Goal: Navigation & Orientation: Find specific page/section

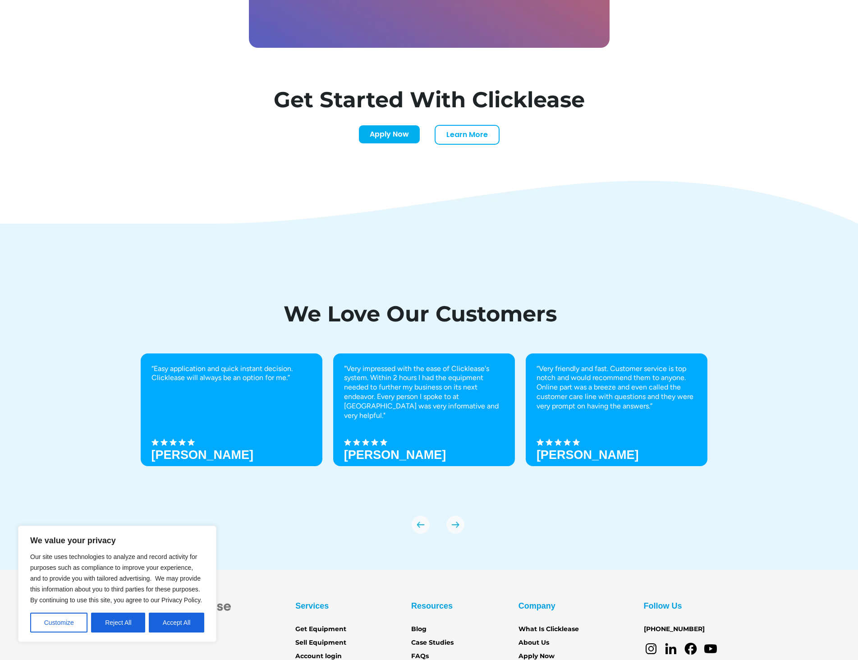
scroll to position [2902, 0]
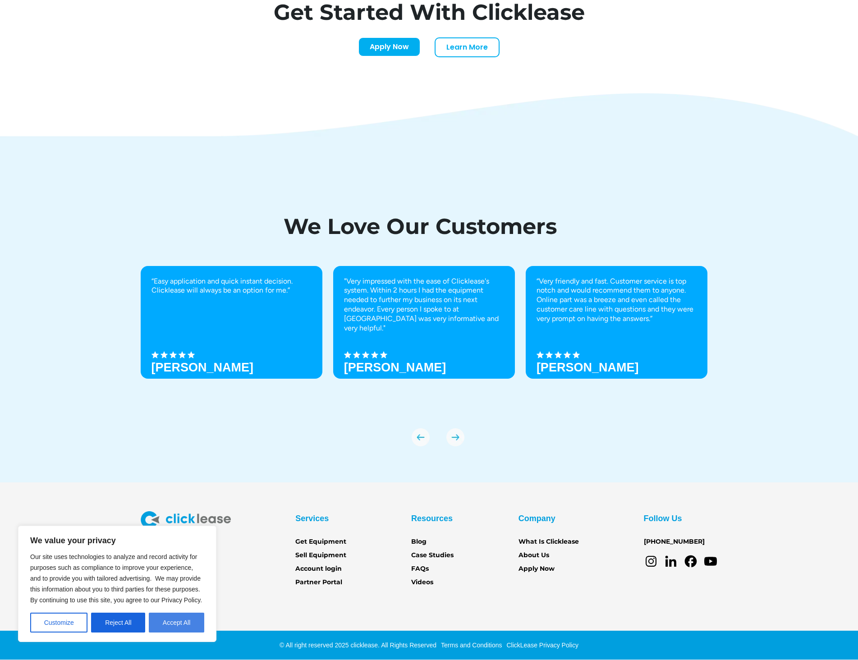
click at [174, 618] on button "Accept All" at bounding box center [176, 623] width 55 height 20
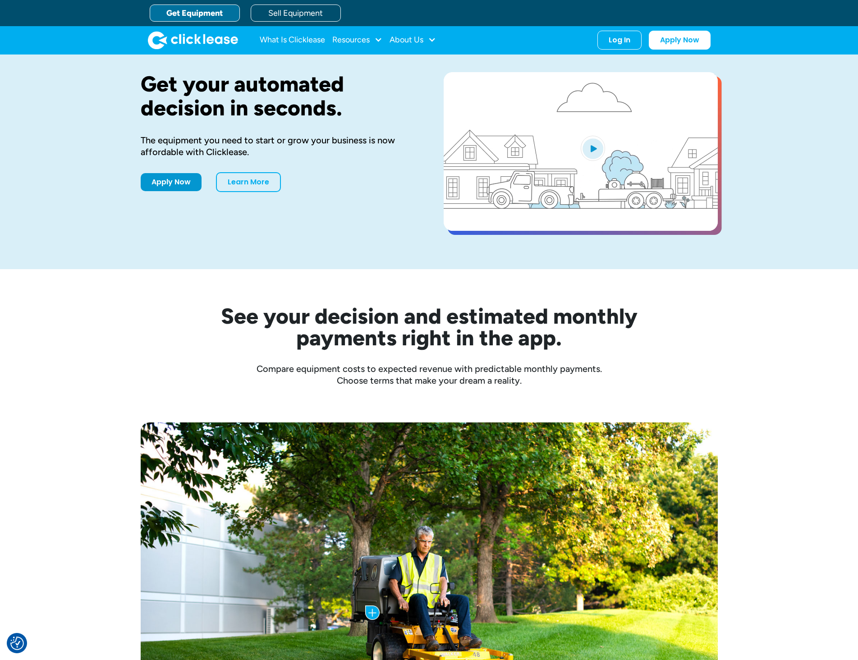
scroll to position [0, 0]
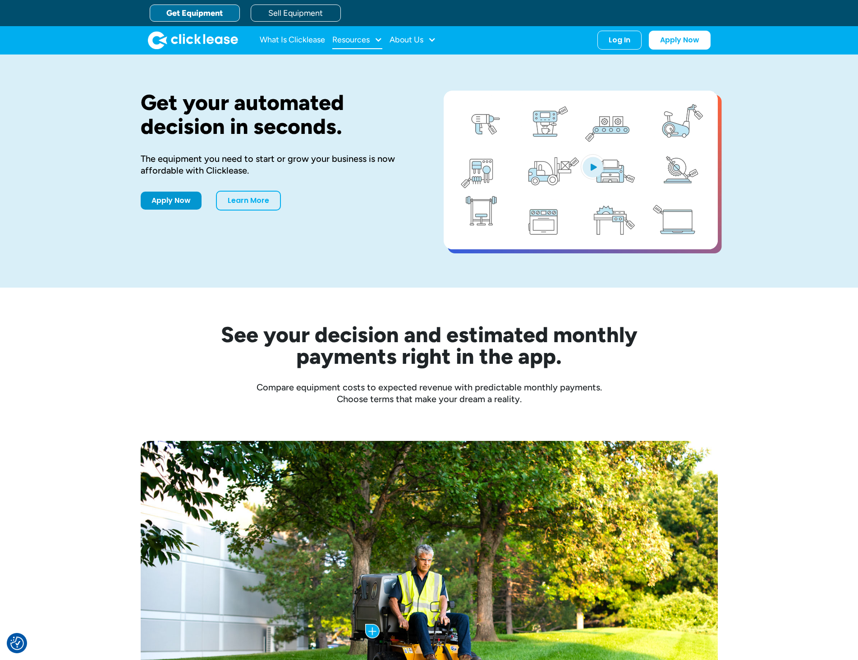
click at [345, 40] on div "Resources" at bounding box center [350, 40] width 37 height 0
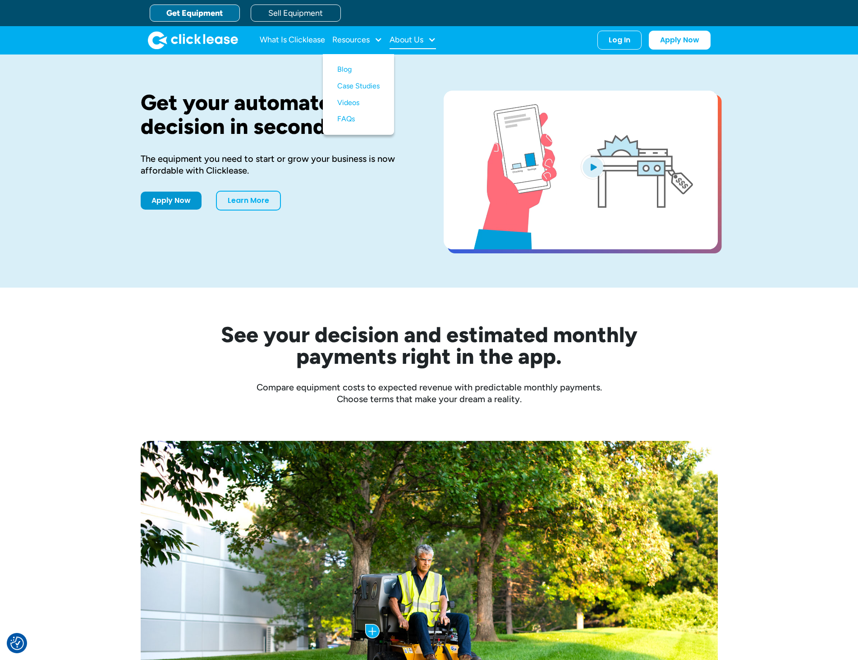
click at [412, 40] on div "About Us" at bounding box center [407, 40] width 34 height 0
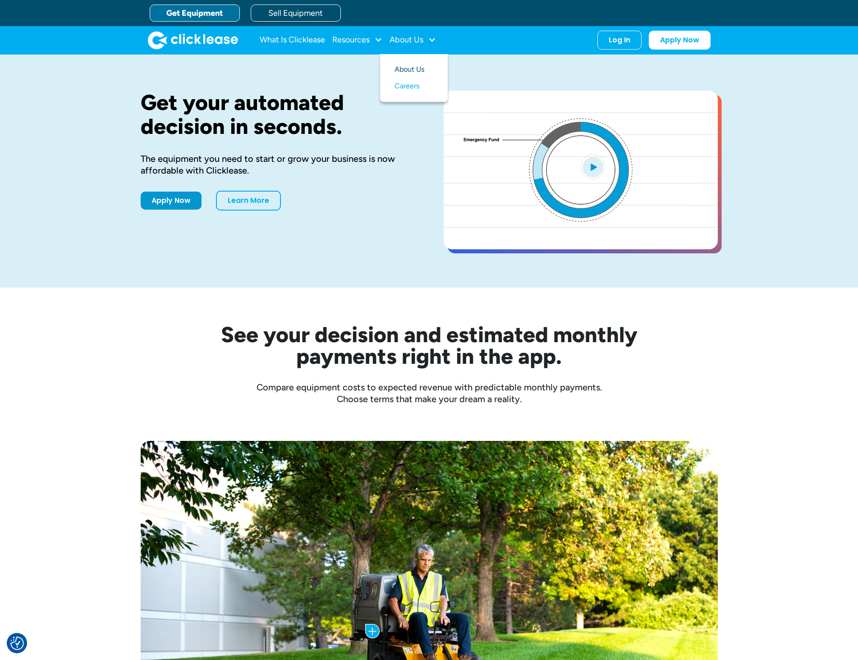
click at [418, 69] on link "About Us" at bounding box center [414, 69] width 39 height 17
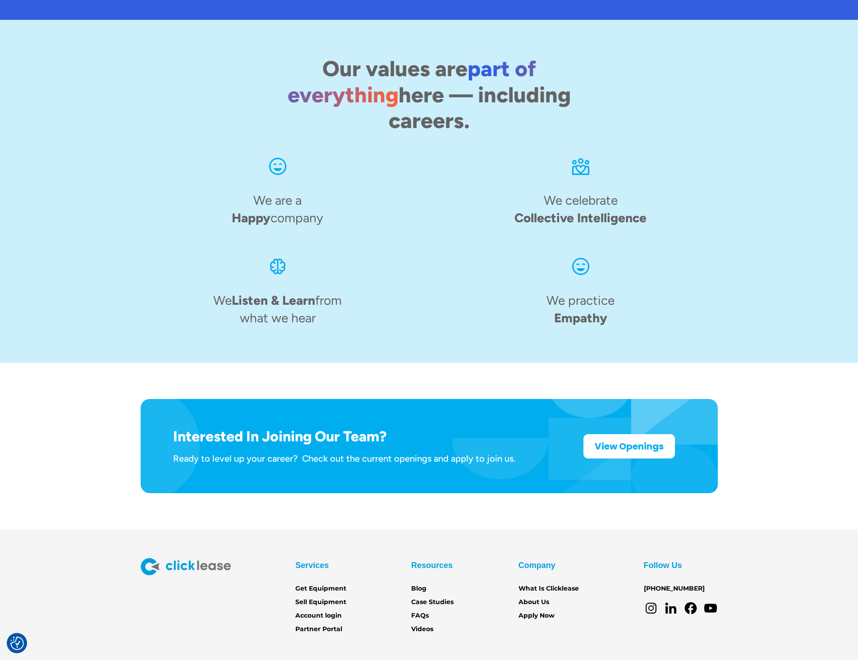
scroll to position [1154, 0]
